Goal: Task Accomplishment & Management: Understand process/instructions

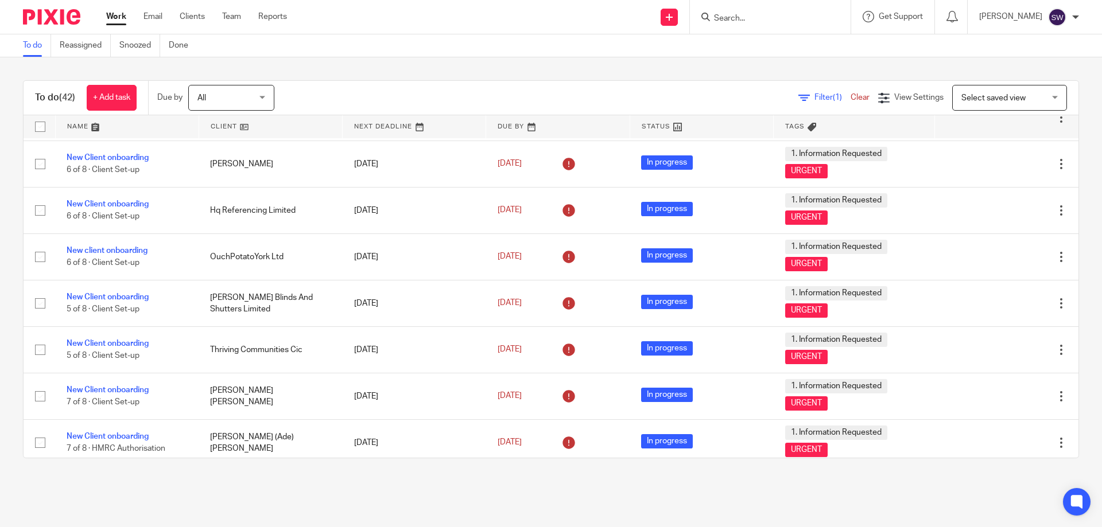
scroll to position [310, 0]
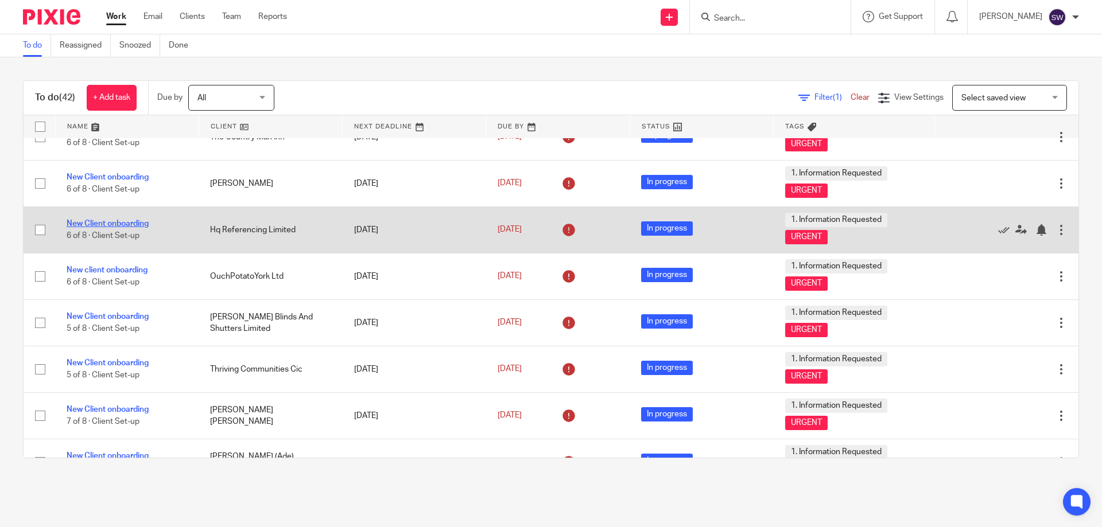
click at [126, 223] on link "New Client onboarding" at bounding box center [108, 224] width 82 height 8
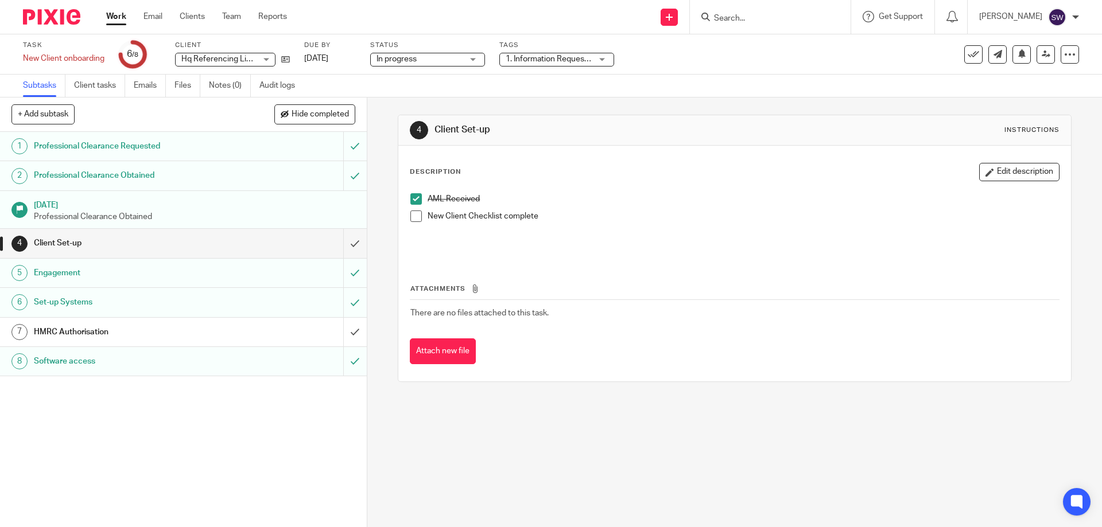
click at [239, 331] on div "HMRC Authorisation" at bounding box center [183, 332] width 298 height 17
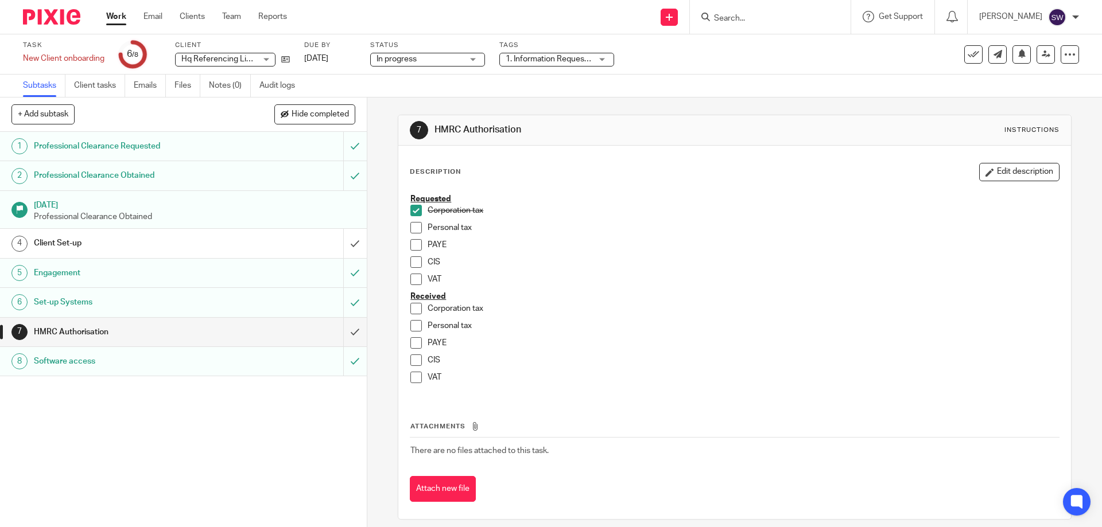
drag, startPoint x: 413, startPoint y: 324, endPoint x: 409, endPoint y: 281, distance: 43.8
click at [413, 324] on span at bounding box center [415, 325] width 11 height 11
click at [413, 224] on span at bounding box center [415, 227] width 11 height 11
